Goal: Task Accomplishment & Management: Manage account settings

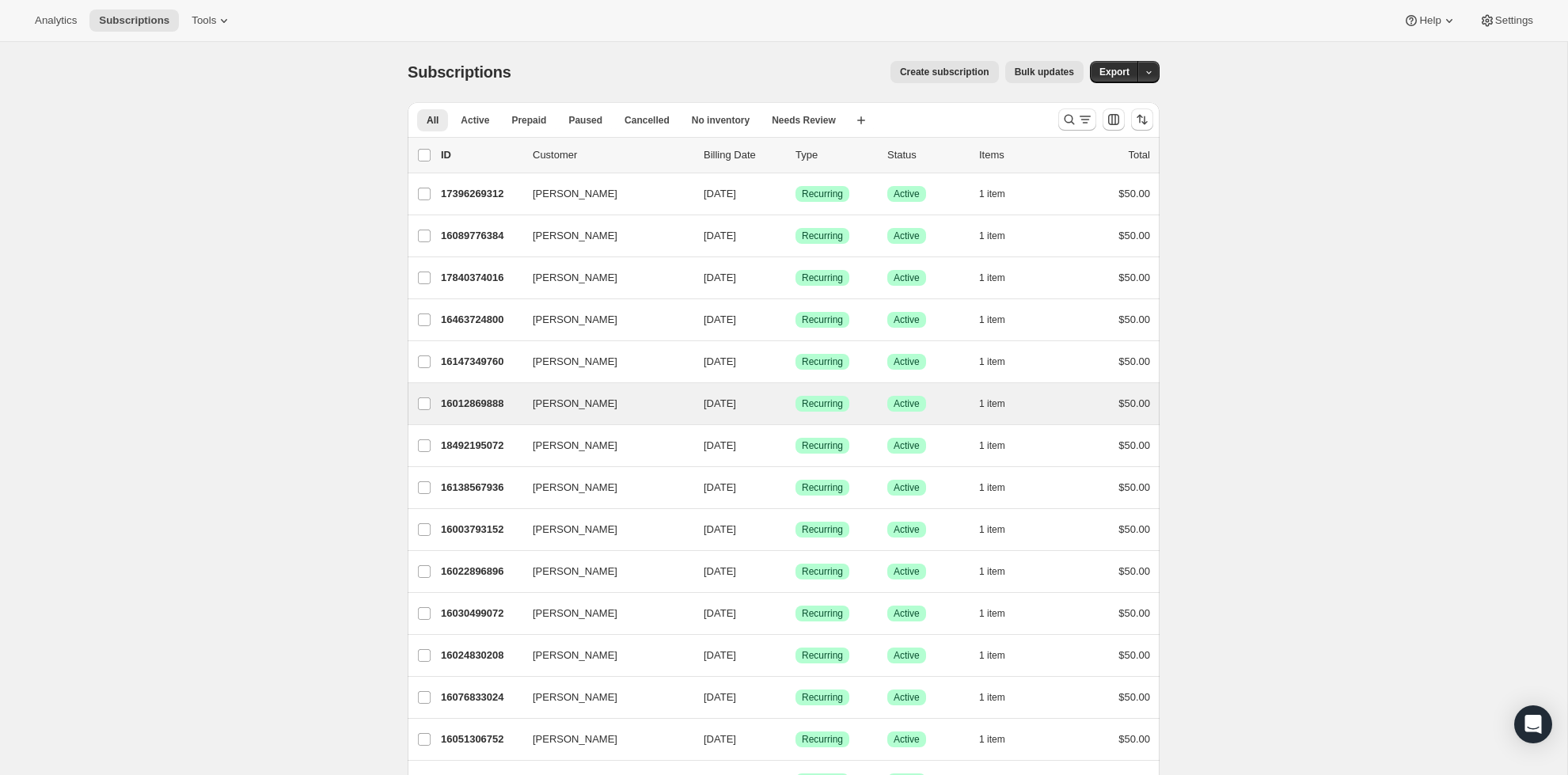
scroll to position [10, 0]
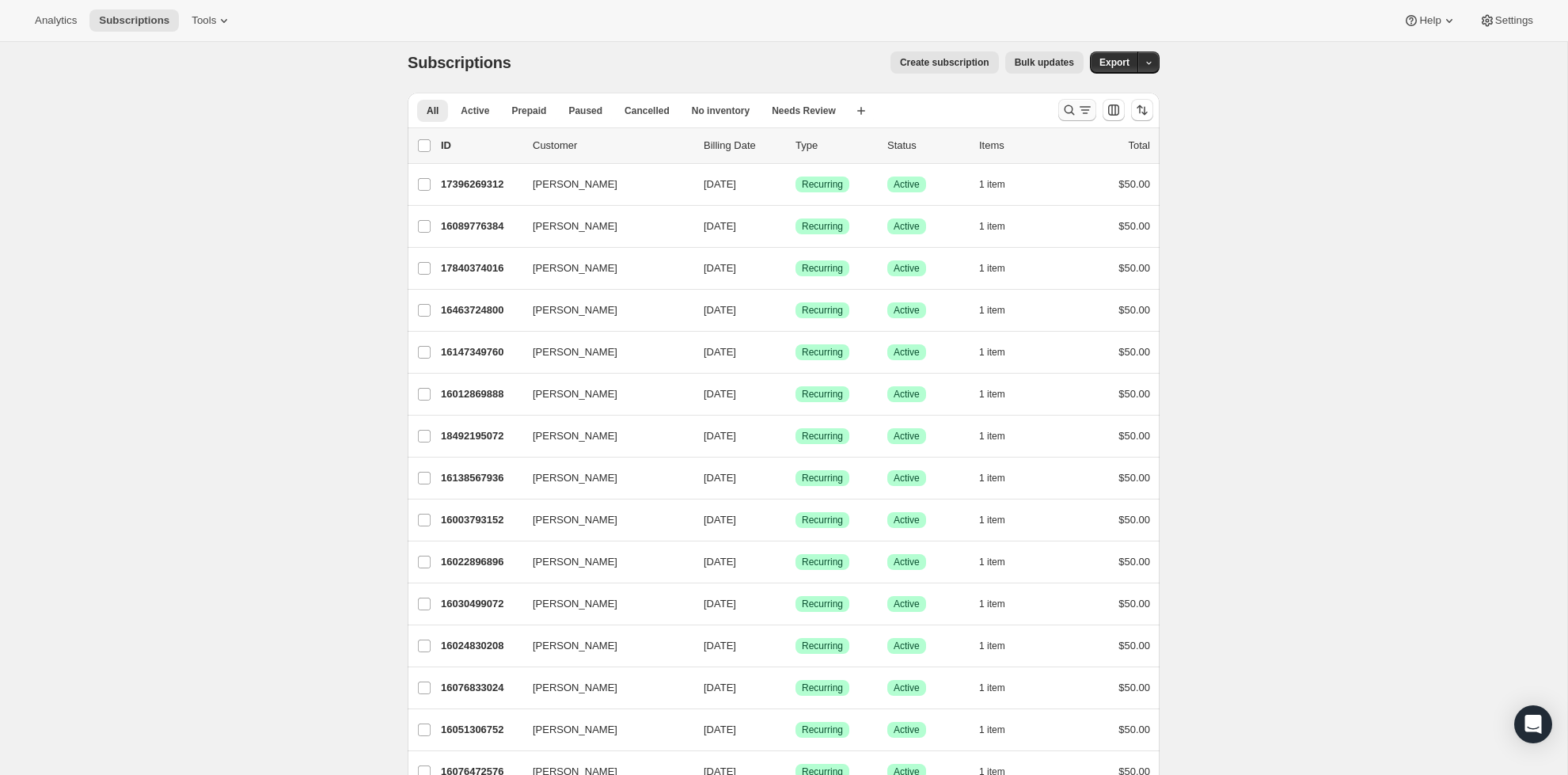
click at [1073, 119] on button "Search and filter results" at bounding box center [1076, 110] width 38 height 22
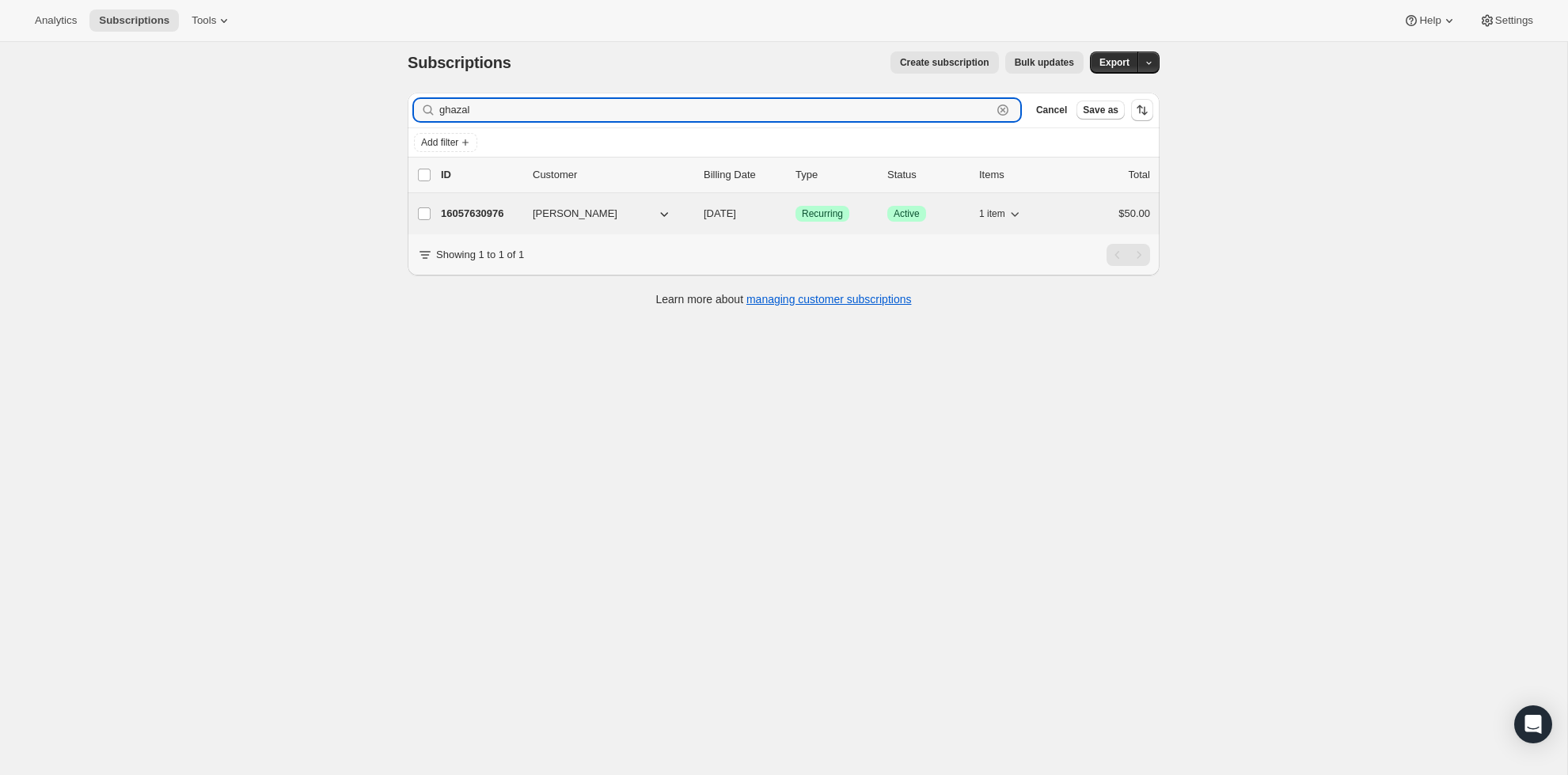
type input "ghazal"
click at [486, 214] on p "16057630976" at bounding box center [480, 213] width 79 height 16
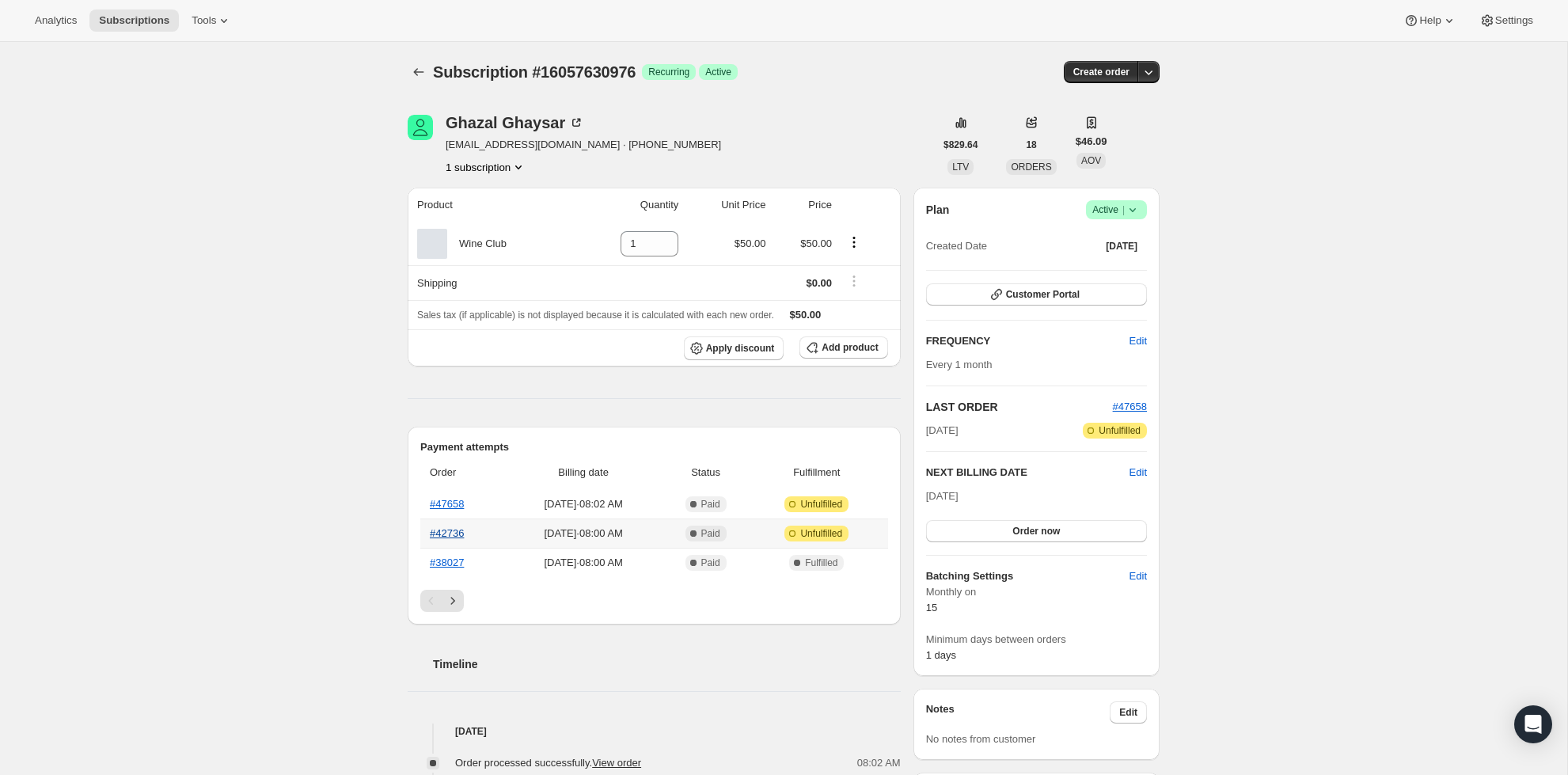
click at [448, 535] on link "#42736" at bounding box center [447, 534] width 34 height 12
click at [456, 508] on link "#47658" at bounding box center [447, 504] width 34 height 12
